Goal: Find specific page/section: Find specific page/section

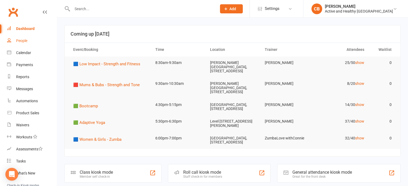
click at [23, 46] on link "People" at bounding box center [32, 41] width 50 height 12
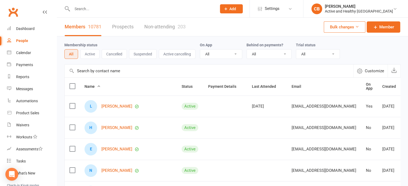
click at [109, 71] on input "text" at bounding box center [209, 71] width 288 height 13
paste input "[PERSON_NAME]"
type input "[PERSON_NAME]"
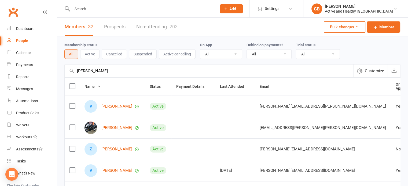
click at [163, 25] on link "Non-attending 203" at bounding box center [156, 27] width 41 height 18
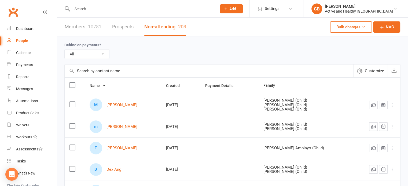
paste input "[PERSON_NAME]"
click at [107, 68] on input "text" at bounding box center [209, 71] width 288 height 13
type input "[PERSON_NAME]"
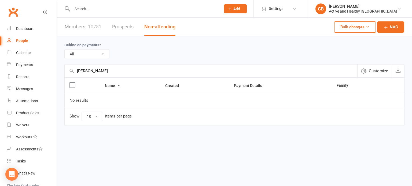
click at [77, 23] on link "Members 10781" at bounding box center [83, 27] width 37 height 18
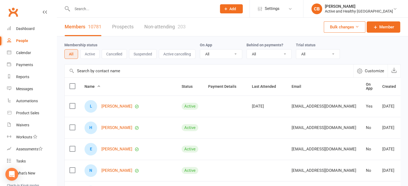
click at [114, 70] on input "text" at bounding box center [209, 71] width 288 height 13
paste input "[PERSON_NAME]"
type input "[PERSON_NAME]"
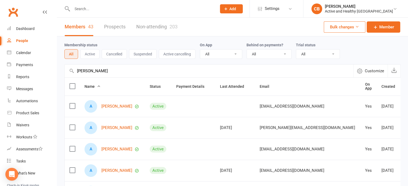
click at [157, 27] on link "Non-attending 203" at bounding box center [156, 27] width 41 height 18
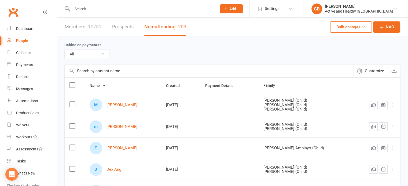
paste input "[PERSON_NAME]"
click at [106, 72] on input "text" at bounding box center [209, 71] width 288 height 13
type input "[PERSON_NAME]"
